Goal: Task Accomplishment & Management: Use online tool/utility

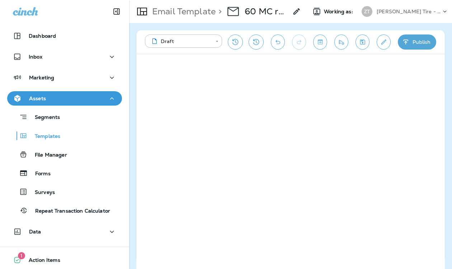
click at [388, 12] on p "[PERSON_NAME] Tire - Hills & [PERSON_NAME]" at bounding box center [408, 12] width 65 height 6
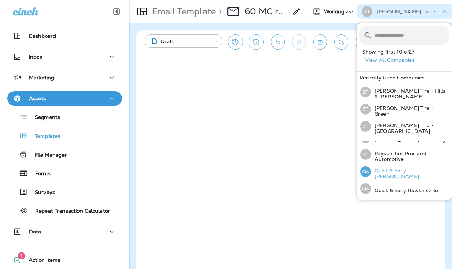
scroll to position [264, 0]
click at [418, 167] on p "Quick & Easy [PERSON_NAME]" at bounding box center [410, 172] width 78 height 11
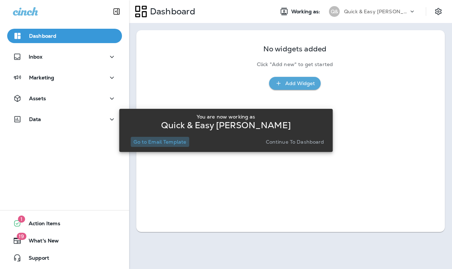
click at [178, 143] on p "Go to Email Template" at bounding box center [159, 142] width 53 height 6
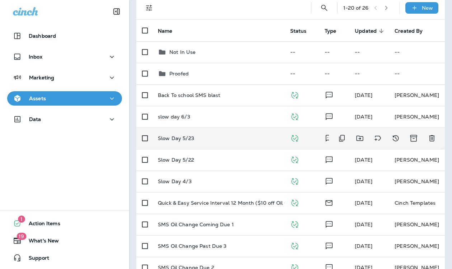
scroll to position [52, 0]
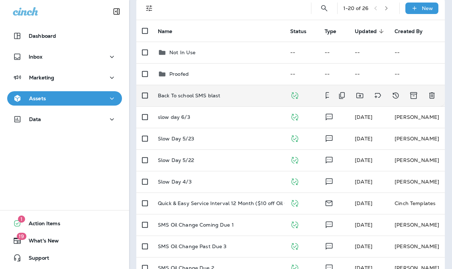
click at [210, 94] on p "Back To school SMS blast" at bounding box center [189, 96] width 62 height 6
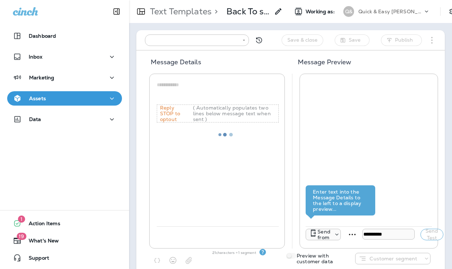
type input "**********"
type textarea "**********"
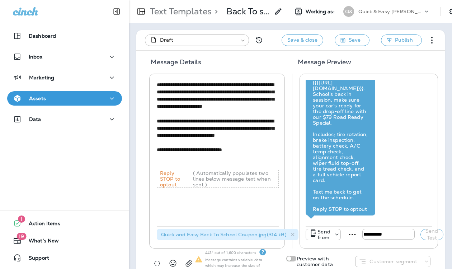
click at [113, 96] on icon "button" at bounding box center [112, 98] width 9 height 9
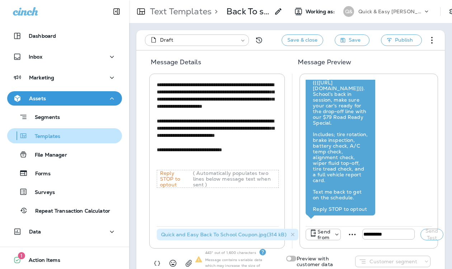
click at [43, 137] on p "Templates" at bounding box center [44, 136] width 33 height 7
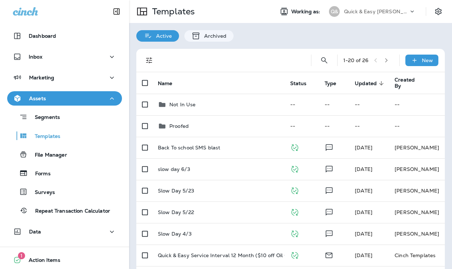
click at [411, 11] on use at bounding box center [412, 11] width 3 height 2
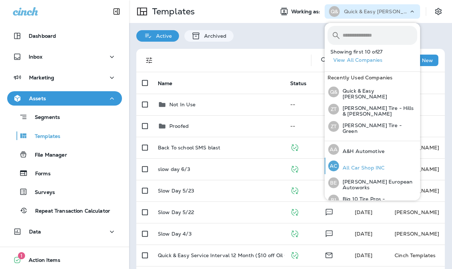
scroll to position [1, 0]
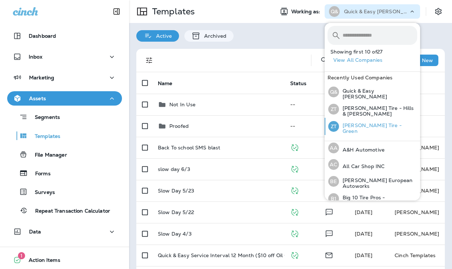
click at [363, 126] on p "[PERSON_NAME] Tire - Green" at bounding box center [378, 127] width 78 height 11
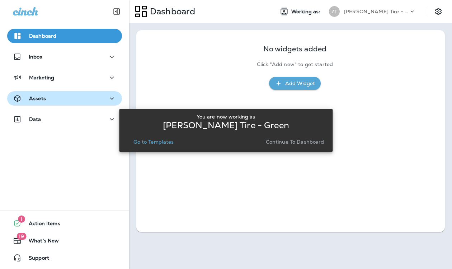
click at [111, 98] on icon "button" at bounding box center [112, 98] width 4 height 2
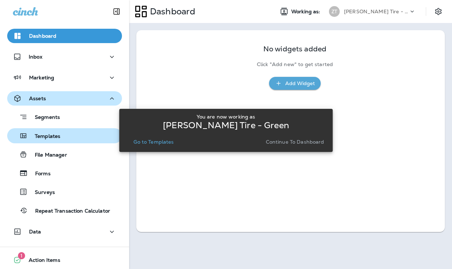
click at [71, 136] on div "Templates" at bounding box center [64, 135] width 109 height 11
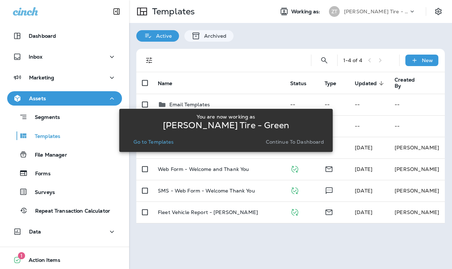
click at [163, 142] on p "Go to Templates" at bounding box center [153, 142] width 40 height 6
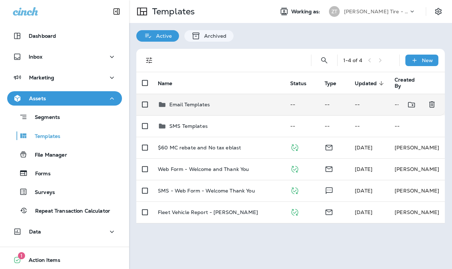
click at [199, 109] on td "Email Templates" at bounding box center [218, 105] width 132 height 22
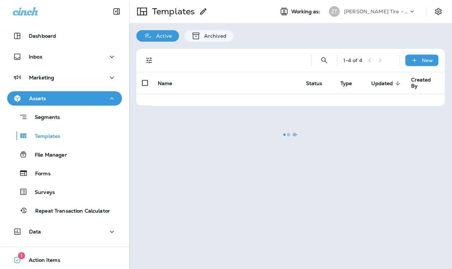
click at [199, 109] on div at bounding box center [290, 134] width 321 height 267
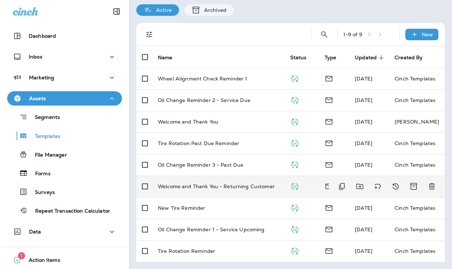
scroll to position [26, 0]
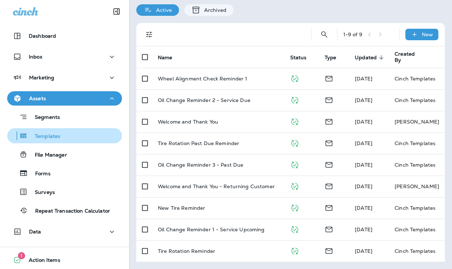
click at [65, 138] on div "Templates" at bounding box center [64, 135] width 109 height 11
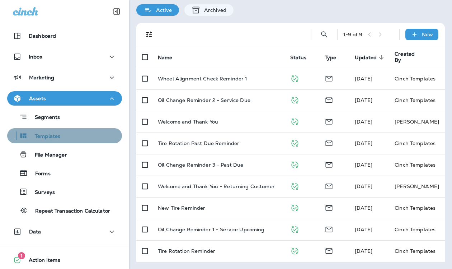
click at [53, 137] on p "Templates" at bounding box center [44, 136] width 33 height 7
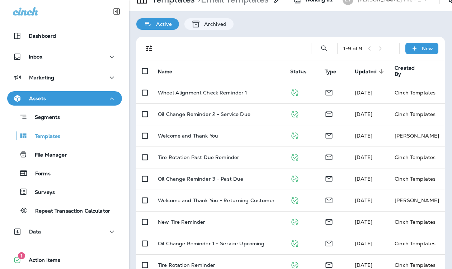
scroll to position [0, 0]
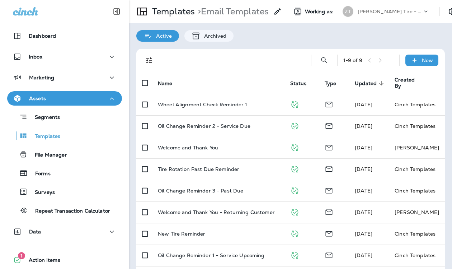
click at [383, 15] on div "[PERSON_NAME] Tire - Green" at bounding box center [389, 11] width 65 height 11
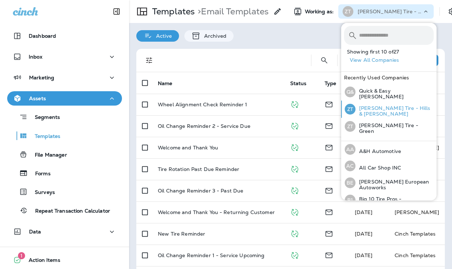
click at [385, 109] on p "[PERSON_NAME] Tire - Hills & [PERSON_NAME]" at bounding box center [394, 110] width 78 height 11
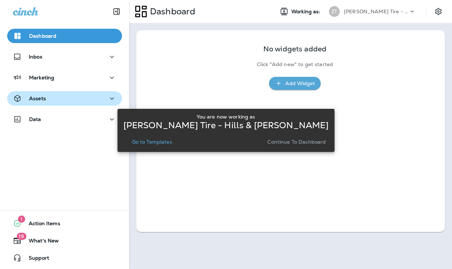
click at [114, 98] on icon "button" at bounding box center [112, 98] width 9 height 9
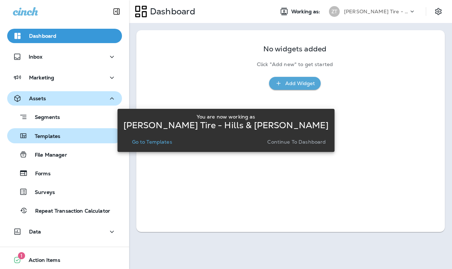
click at [66, 136] on div "Templates" at bounding box center [64, 135] width 109 height 11
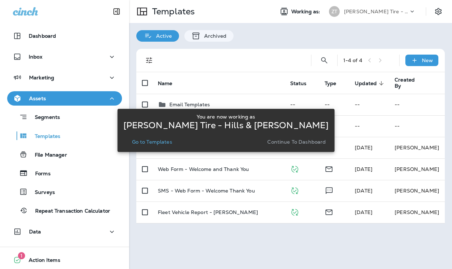
click at [157, 142] on p "Go to Templates" at bounding box center [152, 142] width 40 height 6
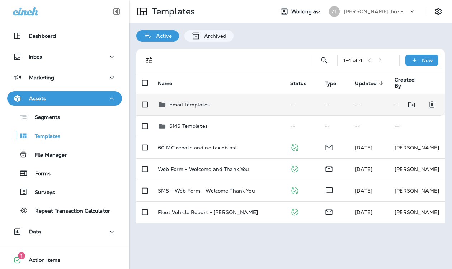
click at [196, 100] on td "Email Templates" at bounding box center [218, 105] width 132 height 22
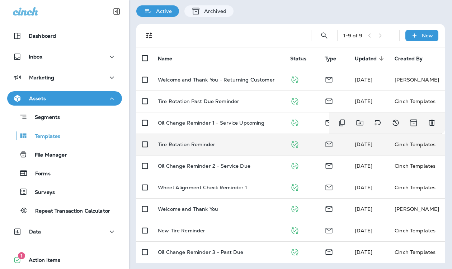
scroll to position [26, 0]
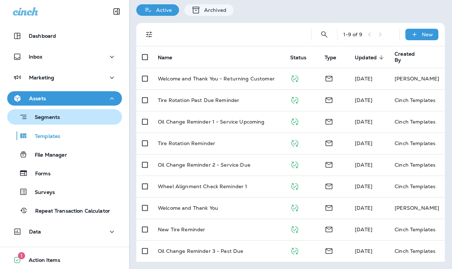
click at [60, 118] on div "Segments" at bounding box center [64, 116] width 109 height 11
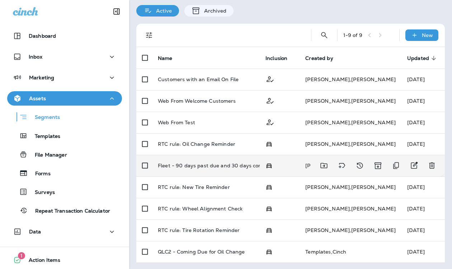
scroll to position [26, 0]
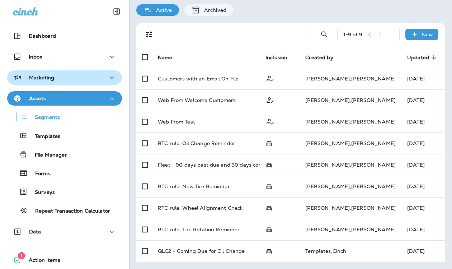
click at [113, 78] on icon "button" at bounding box center [112, 77] width 9 height 9
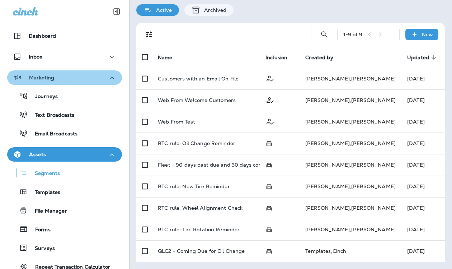
click at [114, 77] on icon "button" at bounding box center [112, 77] width 9 height 9
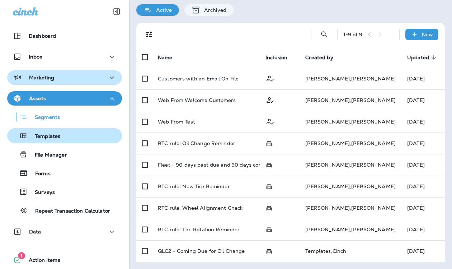
click at [66, 139] on div "Templates" at bounding box center [64, 135] width 109 height 11
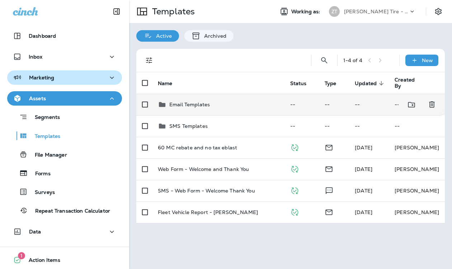
click at [199, 107] on p "Email Templates" at bounding box center [189, 104] width 41 height 6
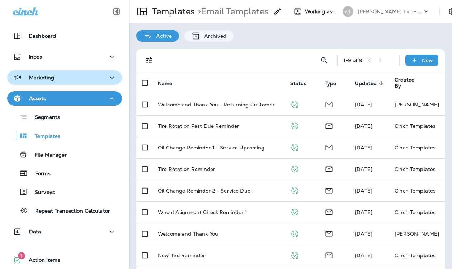
click at [389, 12] on p "[PERSON_NAME] Tire - Hills & [PERSON_NAME]" at bounding box center [389, 12] width 65 height 6
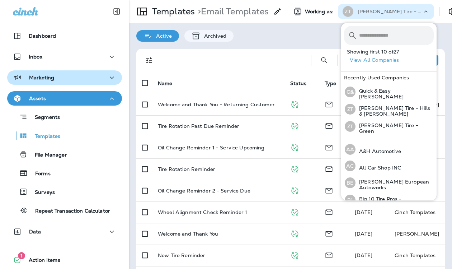
click at [389, 12] on p "[PERSON_NAME] Tire - Hills & [PERSON_NAME]" at bounding box center [389, 12] width 65 height 6
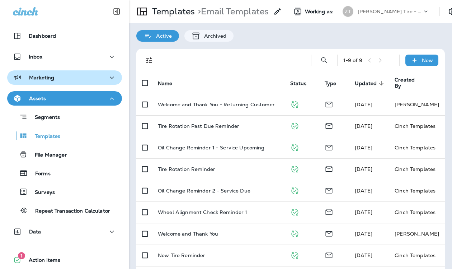
click at [395, 12] on p "[PERSON_NAME] Tire - Hills & [PERSON_NAME]" at bounding box center [389, 12] width 65 height 6
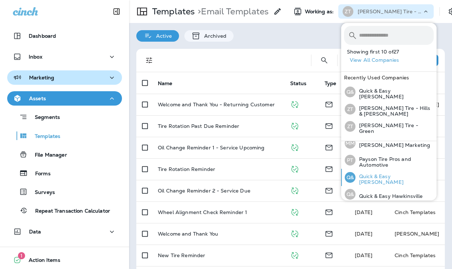
scroll to position [273, 0]
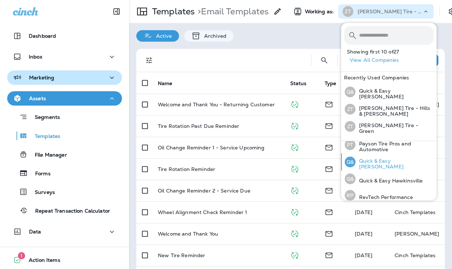
click at [394, 158] on p "Quick & Easy [PERSON_NAME]" at bounding box center [394, 163] width 78 height 11
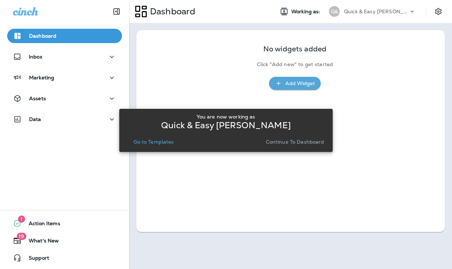
click at [148, 143] on p "Go to Templates" at bounding box center [153, 142] width 40 height 6
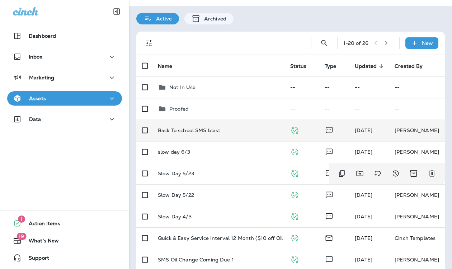
scroll to position [16, 0]
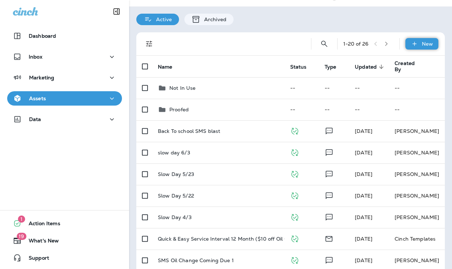
click at [414, 43] on icon at bounding box center [414, 44] width 4 height 4
click at [393, 16] on div at bounding box center [226, 134] width 452 height 269
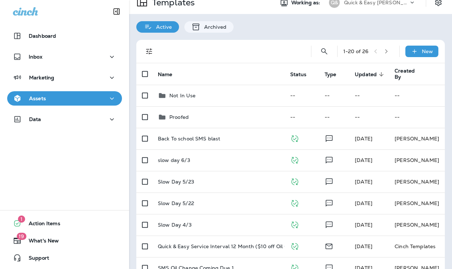
scroll to position [0, 0]
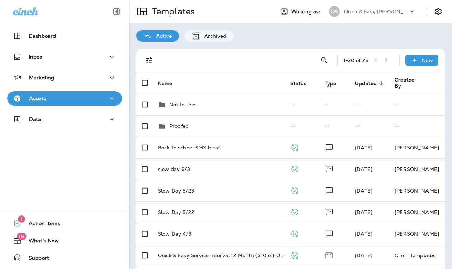
click at [411, 12] on icon at bounding box center [411, 11] width 7 height 7
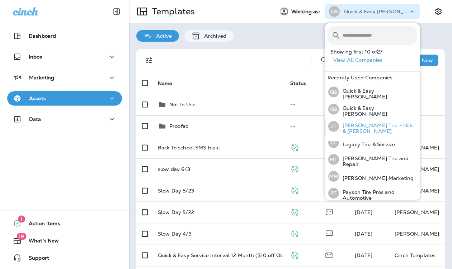
scroll to position [225, 0]
click at [378, 127] on p "[PERSON_NAME] Tire - Hills & [PERSON_NAME]" at bounding box center [378, 127] width 78 height 11
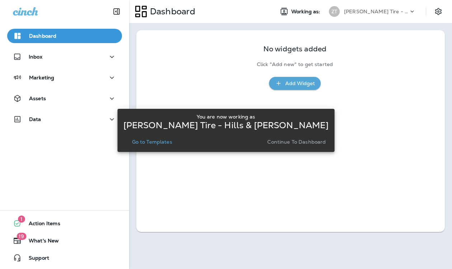
click at [166, 143] on p "Go to Templates" at bounding box center [152, 142] width 40 height 6
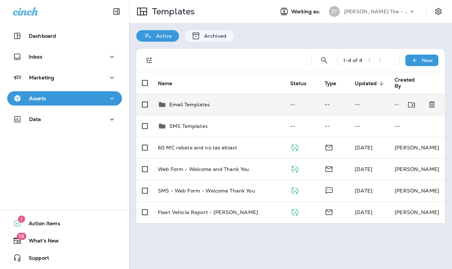
click at [202, 106] on p "Email Templates" at bounding box center [189, 104] width 41 height 6
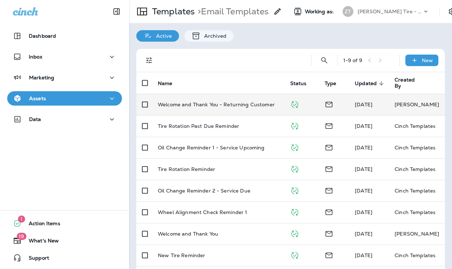
click at [95, 100] on div "Assets" at bounding box center [64, 98] width 103 height 9
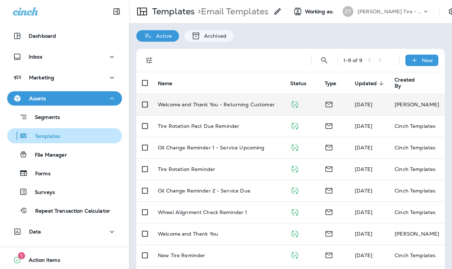
click at [61, 134] on div "Templates" at bounding box center [64, 135] width 109 height 11
click at [62, 136] on div "Templates" at bounding box center [64, 135] width 109 height 11
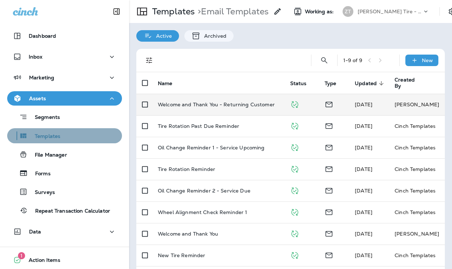
click at [47, 136] on p "Templates" at bounding box center [44, 136] width 33 height 7
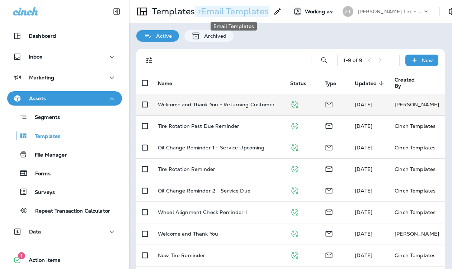
click at [229, 8] on p "> Email Templates" at bounding box center [232, 11] width 74 height 11
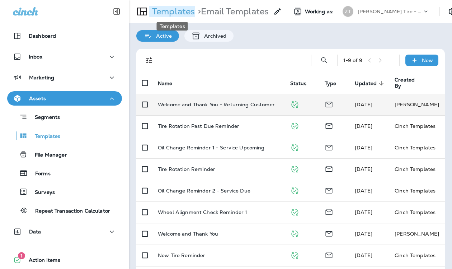
click at [167, 13] on p "Templates" at bounding box center [172, 11] width 46 height 11
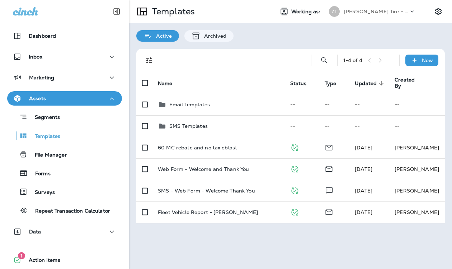
click at [384, 14] on p "[PERSON_NAME] Tire - Hills & [PERSON_NAME]" at bounding box center [376, 12] width 65 height 6
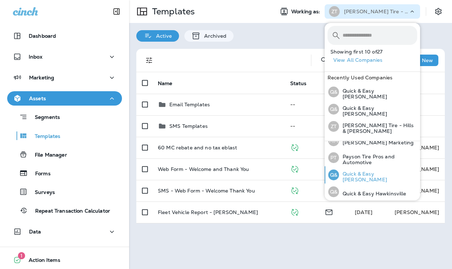
scroll to position [260, 0]
click at [379, 172] on p "Quick & Easy [PERSON_NAME]" at bounding box center [378, 176] width 78 height 11
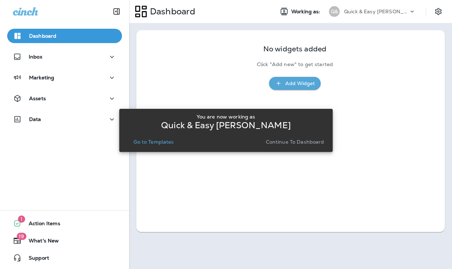
click at [155, 142] on p "Go to Templates" at bounding box center [153, 142] width 40 height 6
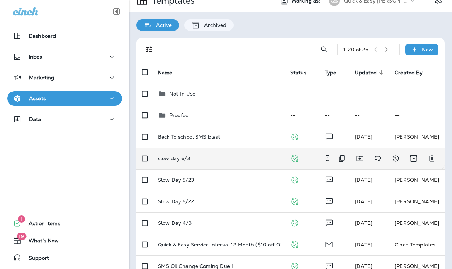
scroll to position [11, 0]
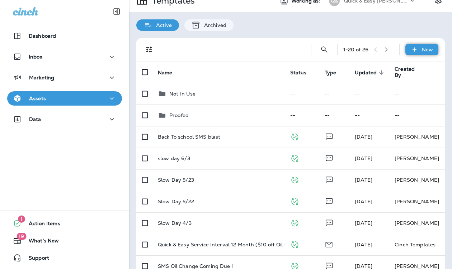
click at [414, 50] on icon at bounding box center [415, 49] width 8 height 7
click at [422, 68] on li "New Template" at bounding box center [417, 68] width 61 height 17
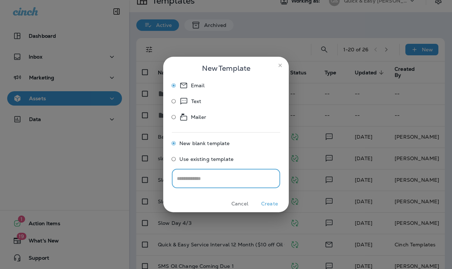
click at [196, 176] on input "text" at bounding box center [226, 178] width 108 height 19
type input "**********"
click at [266, 203] on button "Create" at bounding box center [269, 203] width 27 height 11
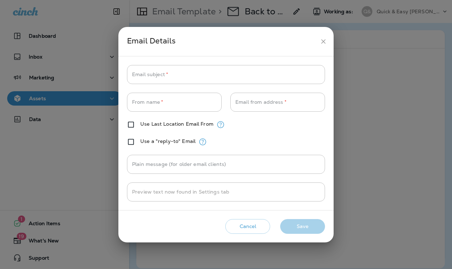
type input "**********"
click at [180, 75] on input "Email subject   *" at bounding box center [226, 74] width 198 height 19
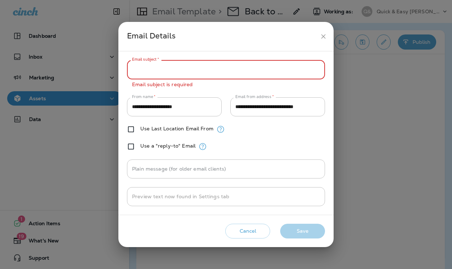
click at [146, 68] on input "Email subject   *" at bounding box center [226, 69] width 198 height 19
paste input "**********"
drag, startPoint x: 132, startPoint y: 69, endPoint x: 150, endPoint y: 73, distance: 18.6
click at [150, 73] on input "**********" at bounding box center [226, 69] width 198 height 19
click at [142, 71] on input "**********" at bounding box center [226, 69] width 198 height 19
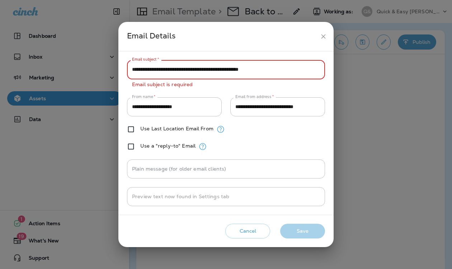
click at [132, 68] on input "**********" at bounding box center [226, 69] width 198 height 19
drag, startPoint x: 132, startPoint y: 68, endPoint x: 151, endPoint y: 72, distance: 19.3
click at [151, 72] on input "**********" at bounding box center [226, 69] width 198 height 19
click at [280, 68] on input "**********" at bounding box center [226, 69] width 198 height 19
type input "**********"
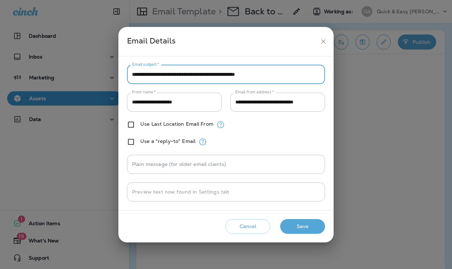
click at [309, 227] on button "Save" at bounding box center [302, 226] width 45 height 15
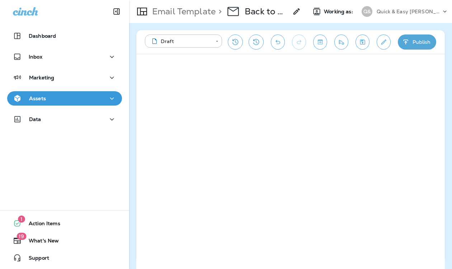
click at [195, 9] on p "Email Template" at bounding box center [182, 11] width 66 height 11
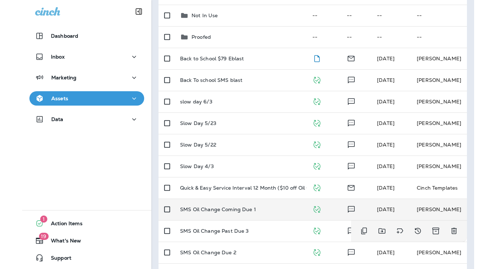
scroll to position [105, 0]
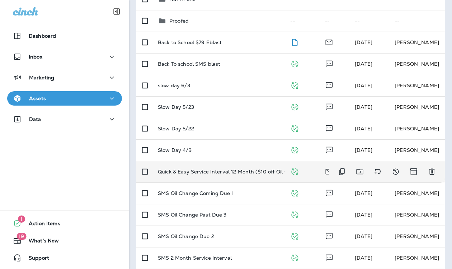
click at [250, 170] on p "Quick & Easy Service Interval 12 Month ($10 off Oil Change)" at bounding box center [231, 172] width 147 height 6
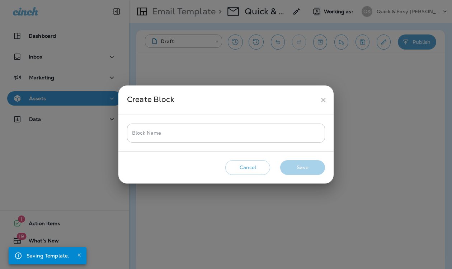
click at [171, 134] on input "Block Name" at bounding box center [226, 132] width 198 height 19
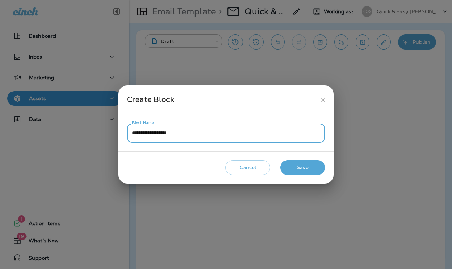
type input "**********"
click at [300, 165] on button "Save" at bounding box center [302, 167] width 45 height 15
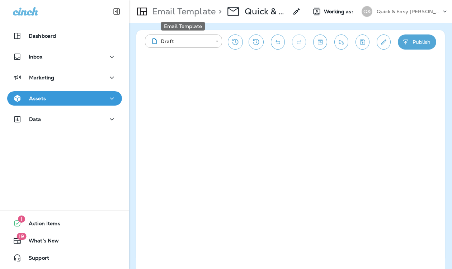
click at [209, 9] on p "Email Template" at bounding box center [182, 11] width 66 height 11
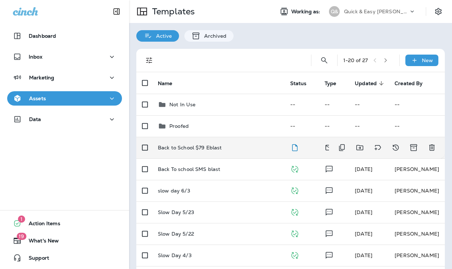
click at [218, 146] on p "Back to School $79 Eblast" at bounding box center [190, 147] width 64 height 6
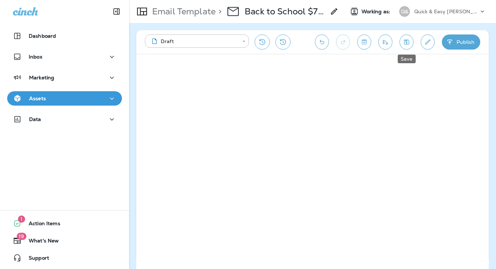
click at [407, 42] on icon "Save" at bounding box center [406, 41] width 5 height 5
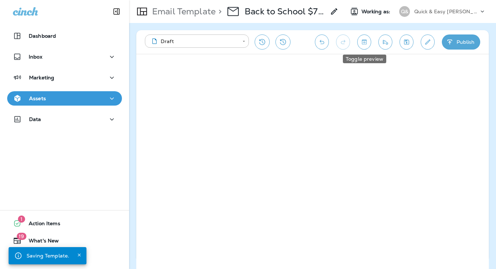
click at [367, 42] on icon "Toggle preview" at bounding box center [364, 41] width 8 height 7
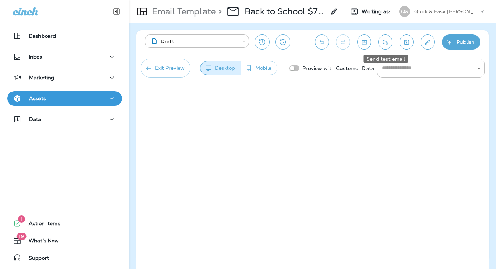
click at [387, 43] on icon "Send test email" at bounding box center [385, 42] width 5 height 5
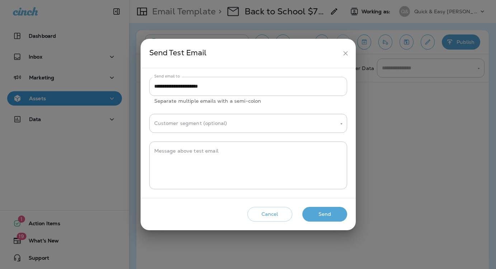
click at [250, 83] on input "**********" at bounding box center [248, 86] width 198 height 19
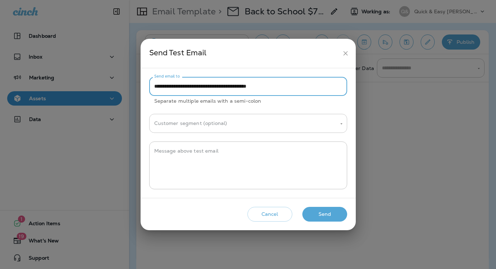
type input "**********"
click at [219, 125] on input "Customer segment (optional)" at bounding box center [242, 123] width 181 height 13
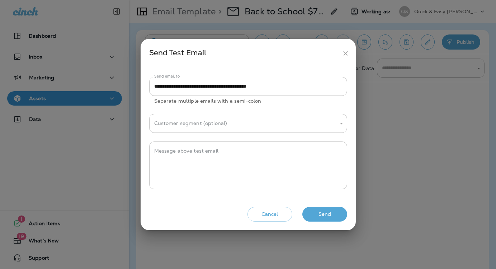
click at [267, 109] on div "**********" at bounding box center [248, 133] width 198 height 112
click at [325, 212] on button "Send" at bounding box center [324, 214] width 45 height 15
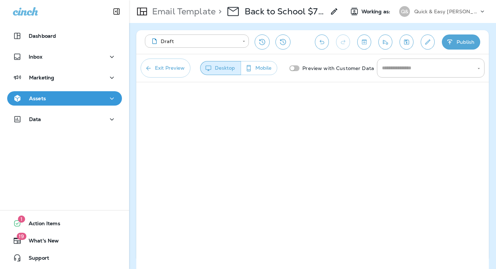
click at [170, 68] on button "Exit Preview" at bounding box center [166, 67] width 50 height 19
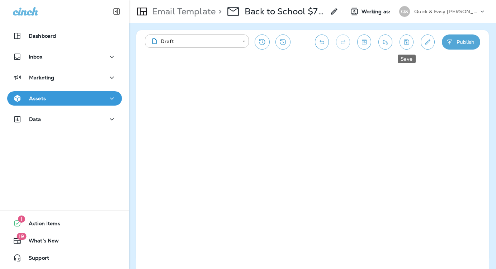
click at [406, 44] on icon "Save" at bounding box center [406, 41] width 5 height 5
click at [410, 41] on icon "Save" at bounding box center [407, 41] width 8 height 7
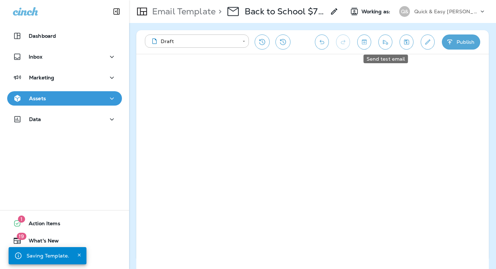
click at [384, 42] on icon "Send test email" at bounding box center [386, 41] width 8 height 7
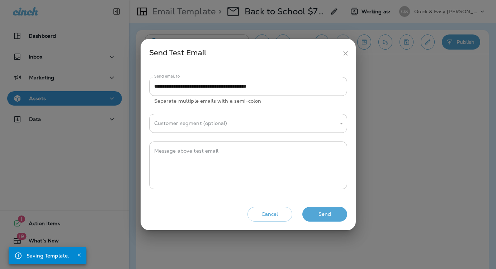
click at [327, 217] on button "Send" at bounding box center [324, 214] width 45 height 15
